Goal: Task Accomplishment & Management: Manage account settings

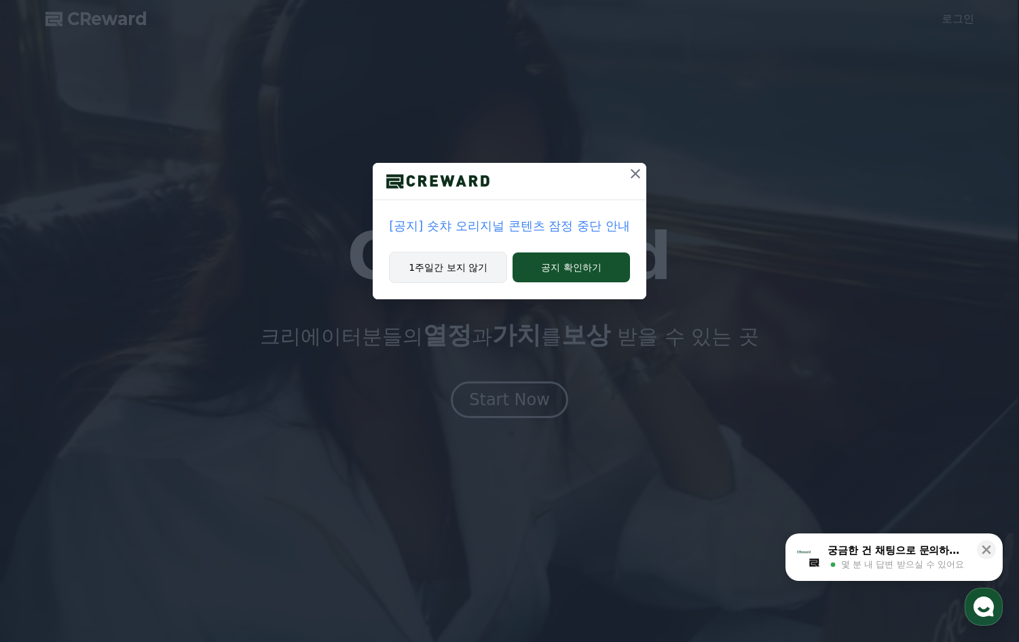
click at [465, 265] on button "1주일간 보지 않기" at bounding box center [448, 267] width 118 height 31
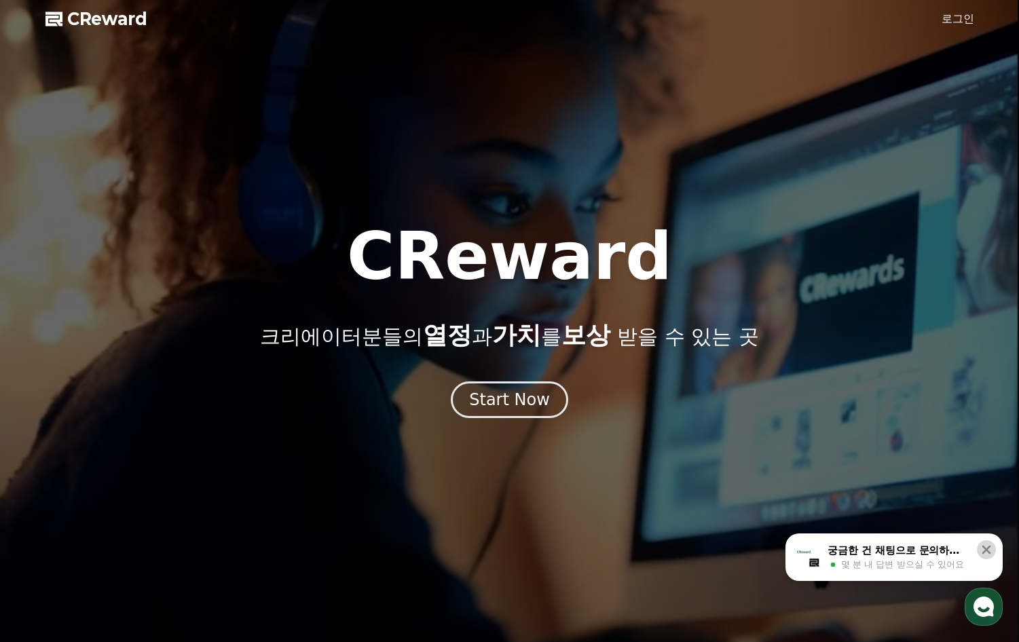
click at [869, 551] on icon at bounding box center [986, 550] width 14 height 14
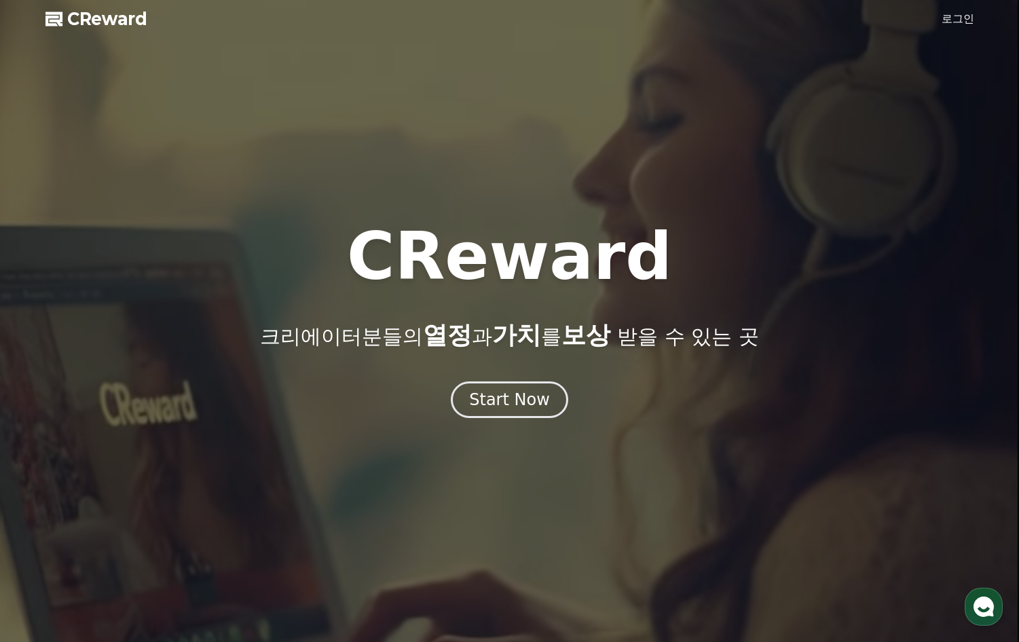
click at [869, 20] on link "로그인" at bounding box center [957, 19] width 33 height 16
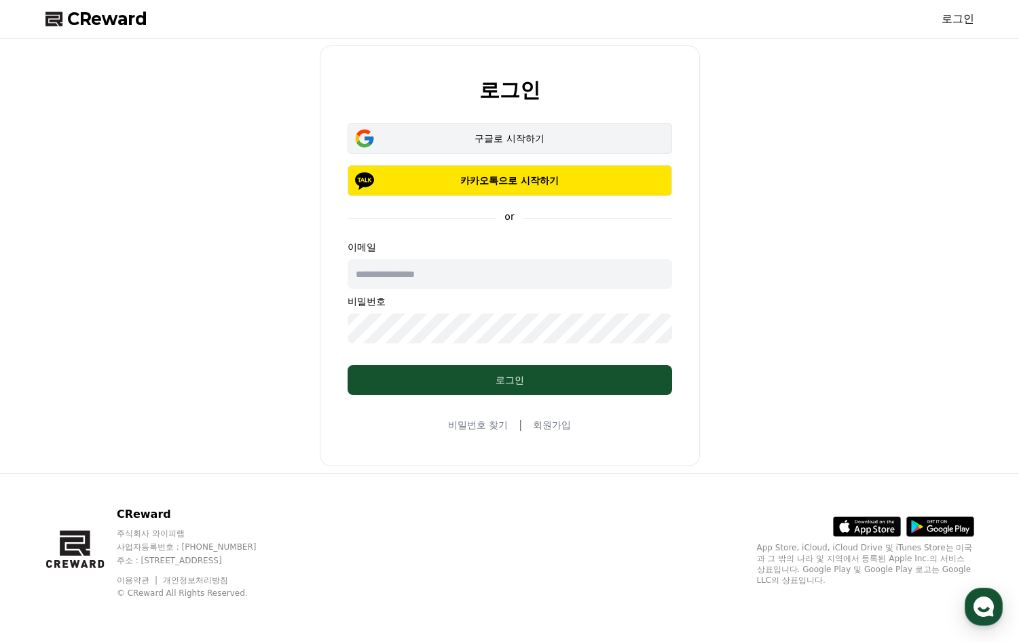
click at [550, 143] on div "구글로 시작하기" at bounding box center [509, 139] width 285 height 14
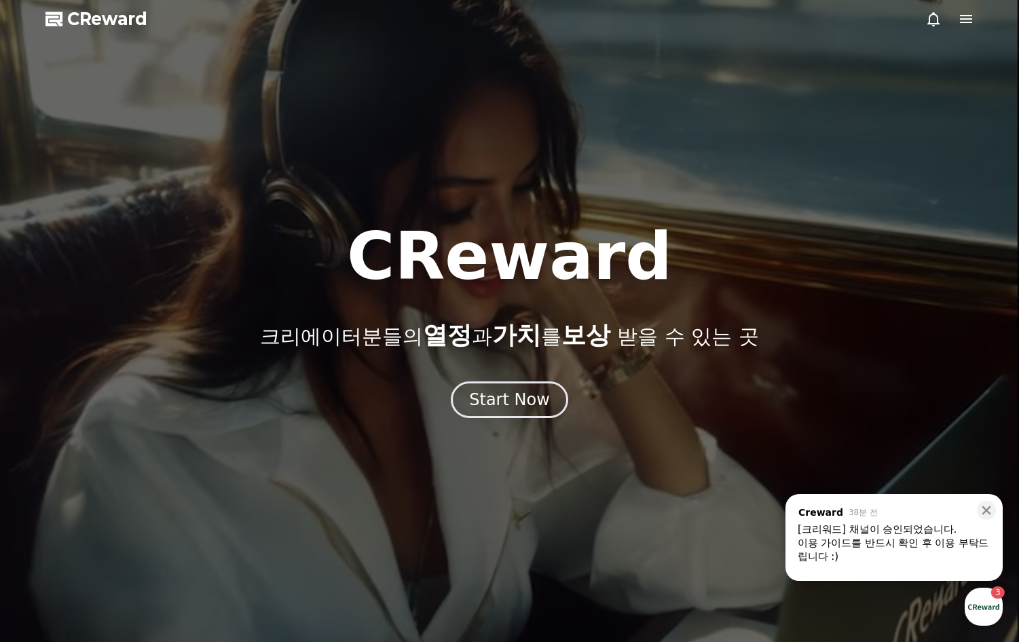
click at [910, 542] on div "이용 가이드를 반드시 확인 후 이용 부탁드립니다 :)" at bounding box center [894, 549] width 193 height 27
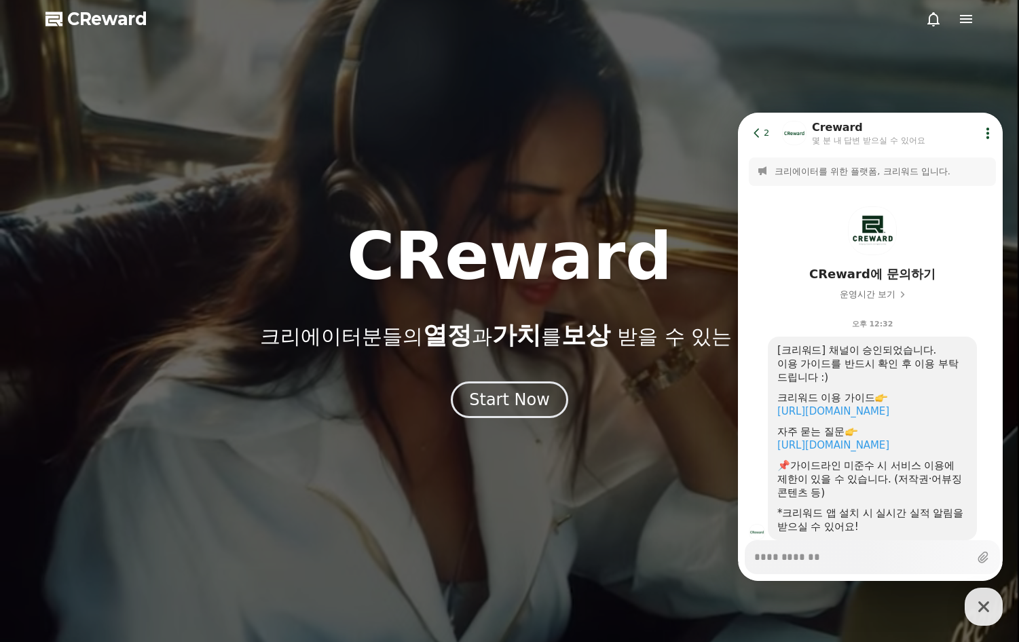
type textarea "*"
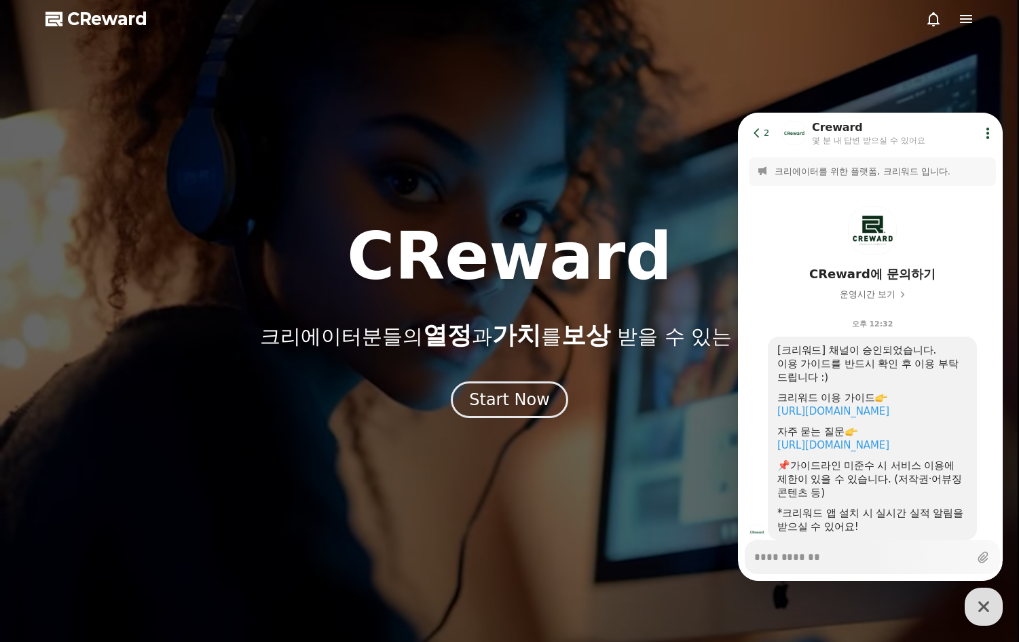
click at [962, 31] on div at bounding box center [509, 321] width 1019 height 642
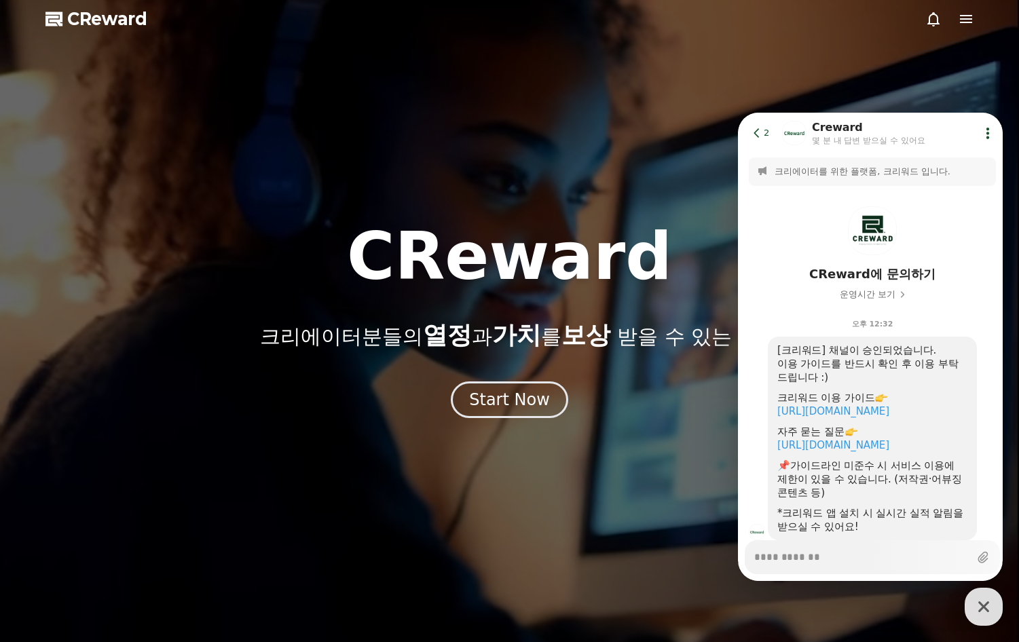
click at [962, 26] on icon at bounding box center [966, 19] width 16 height 16
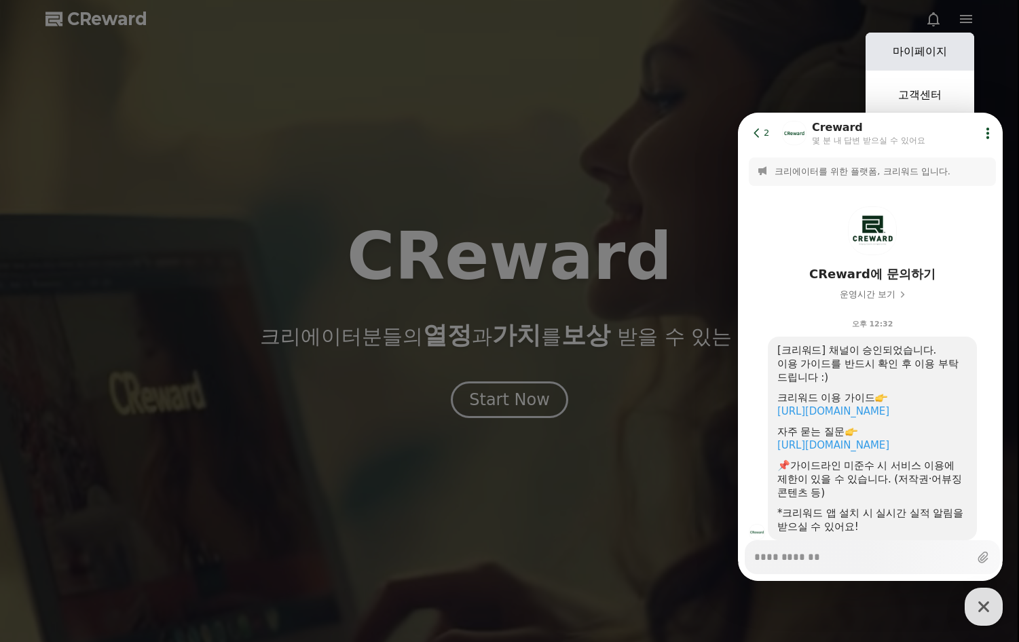
click at [923, 52] on link "마이페이지" at bounding box center [919, 52] width 109 height 38
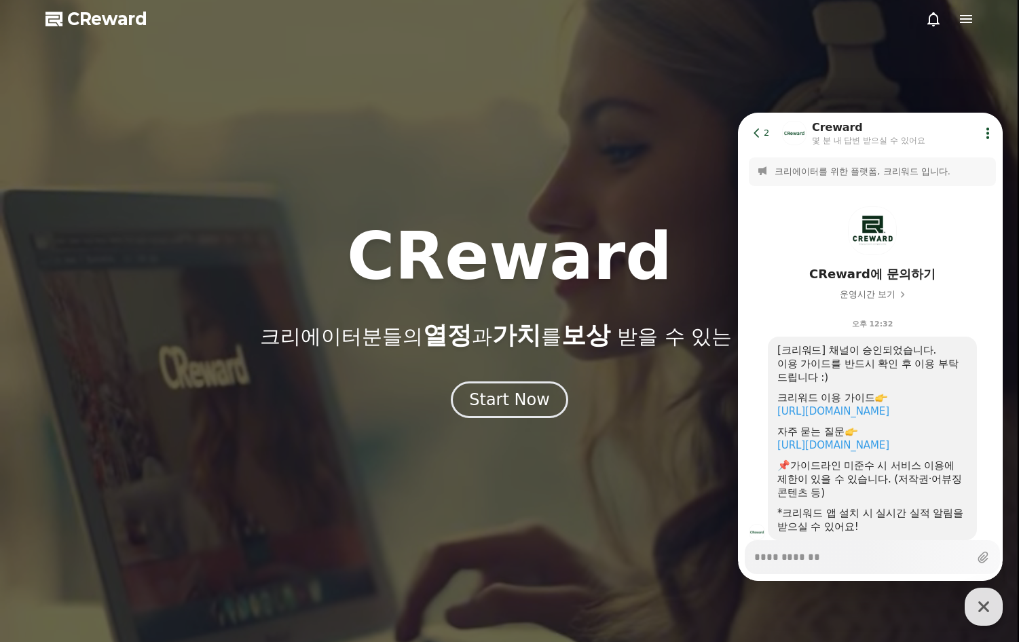
select select "**********"
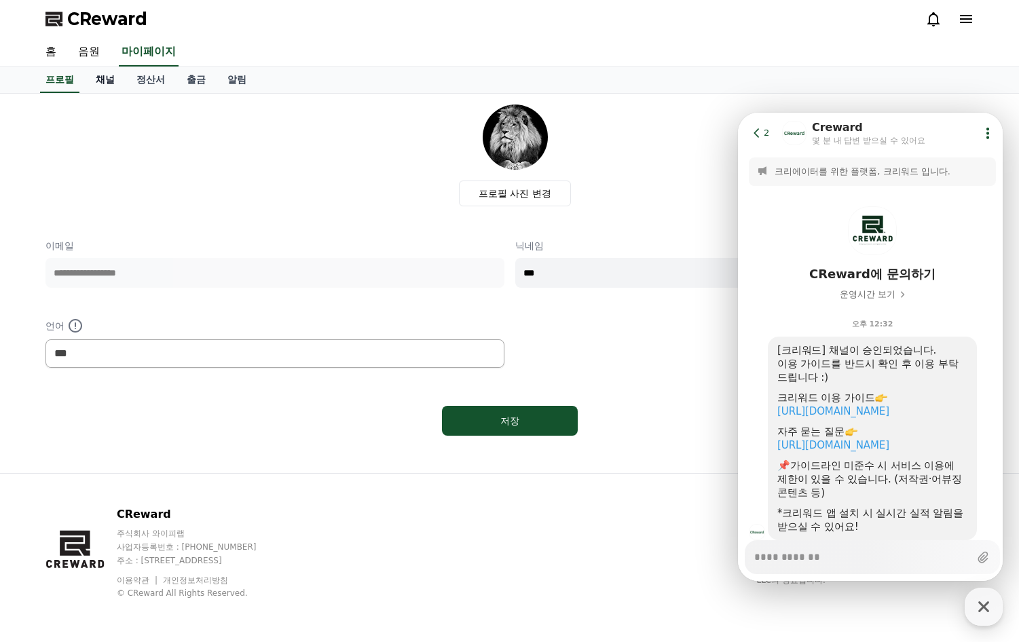
click at [95, 84] on link "채널" at bounding box center [105, 80] width 41 height 26
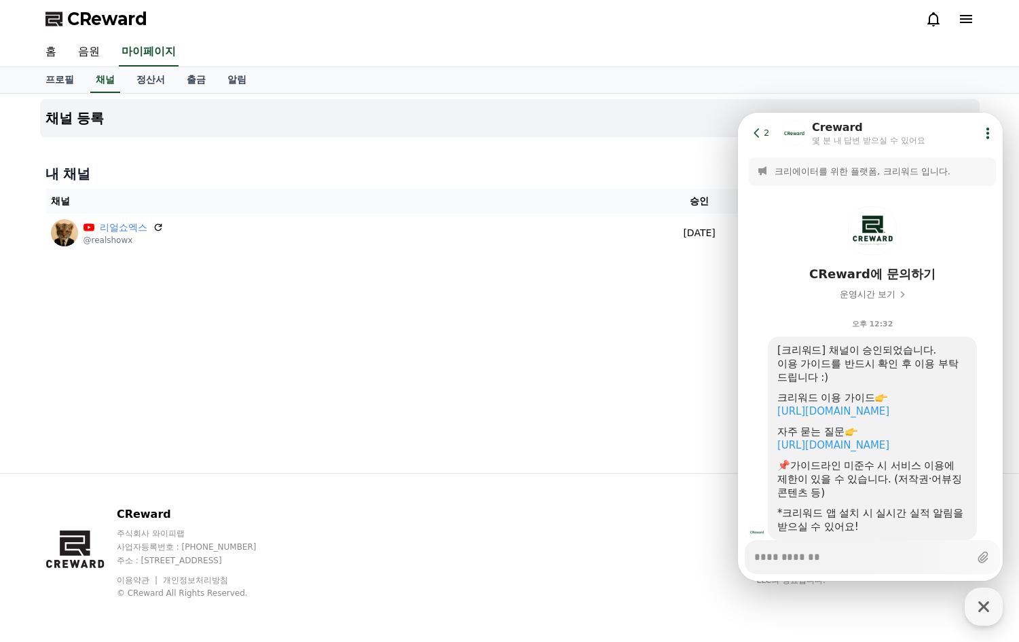
click at [664, 430] on div "채널 등록 내 채널 채널 승인 상태 리얼쇼엑스 @realshowx [DATE] 09-26 승인됨" at bounding box center [510, 283] width 950 height 379
click at [980, 596] on icon "button" at bounding box center [983, 607] width 24 height 24
type textarea "*"
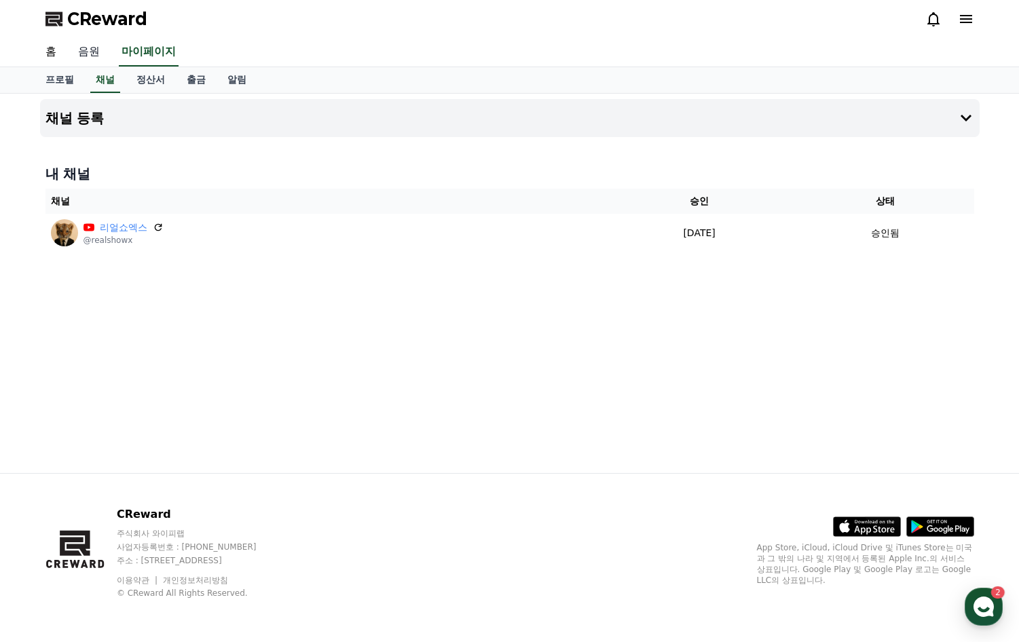
click at [85, 57] on link "음원" at bounding box center [88, 52] width 43 height 29
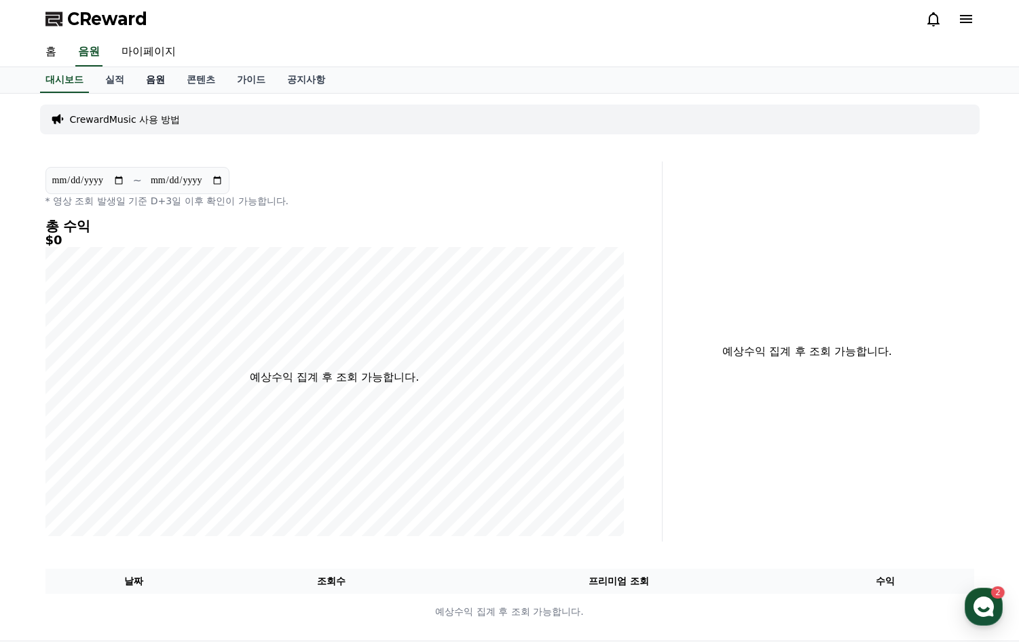
click at [143, 83] on link "음원" at bounding box center [155, 80] width 41 height 26
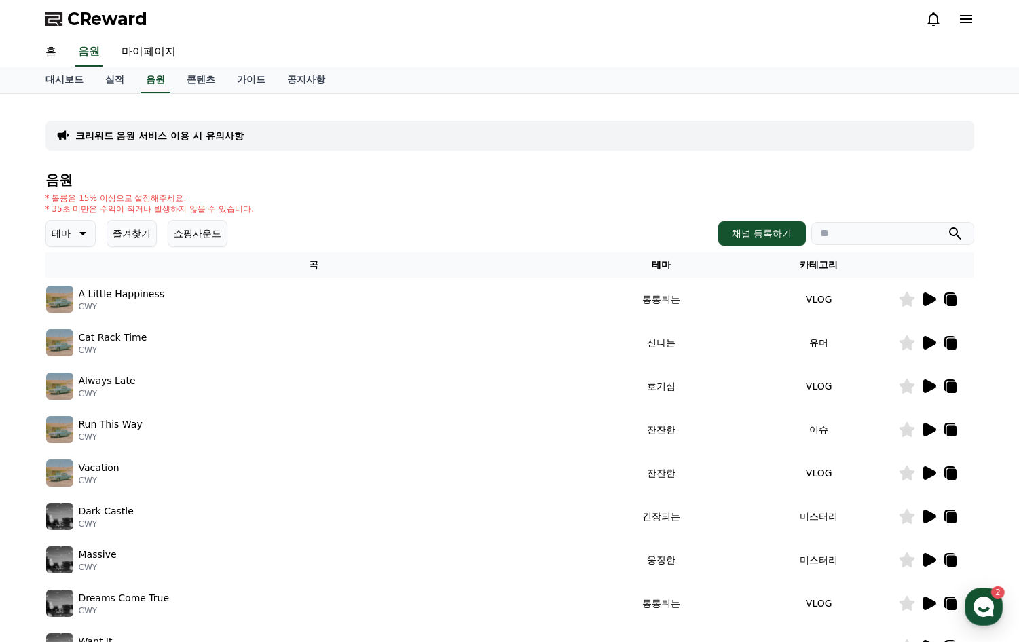
drag, startPoint x: 138, startPoint y: 295, endPoint x: 235, endPoint y: 340, distance: 106.3
click at [235, 340] on tbody "A Little Happiness CWY 통통튀는 VLOG Cat Rack Time CWY 신나는 유머 Always Late CWY 호기심 V…" at bounding box center [509, 495] width 929 height 434
click at [235, 340] on div "Cat Rack Time CWY" at bounding box center [314, 342] width 536 height 27
